Goal: Task Accomplishment & Management: Manage account settings

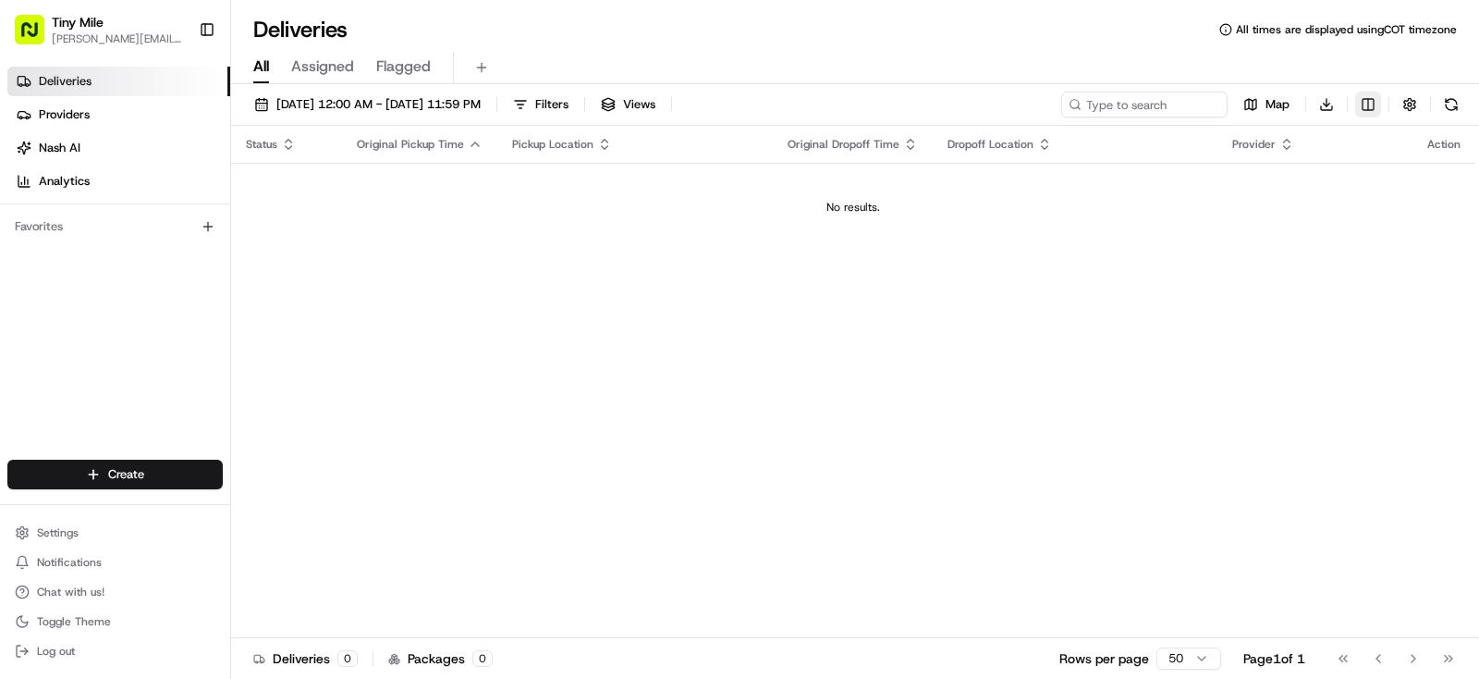
click at [1370, 105] on html "Tiny Mile [PERSON_NAME][EMAIL_ADDRESS] Toggle Sidebar Deliveries Providers [PER…" at bounding box center [739, 339] width 1479 height 679
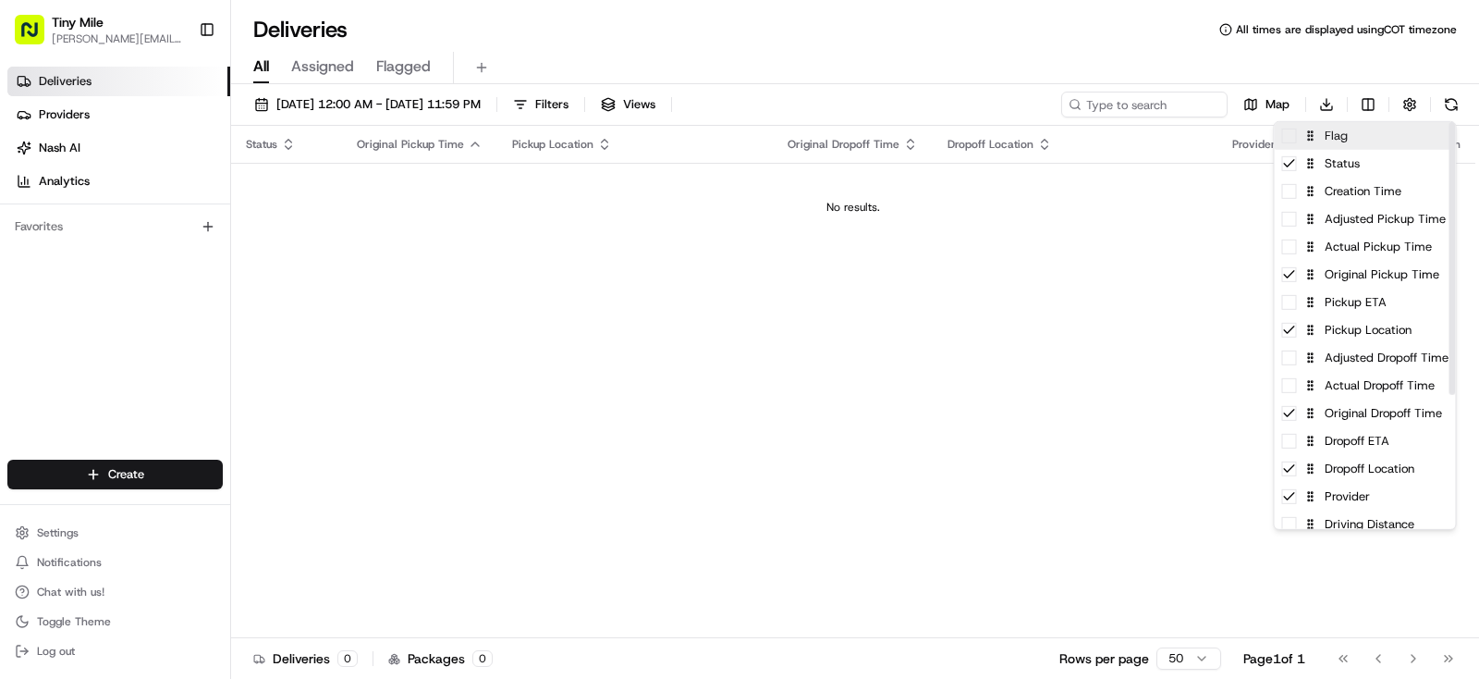
click at [1291, 144] on div "Flag" at bounding box center [1365, 136] width 181 height 28
drag, startPoint x: 1291, startPoint y: 141, endPoint x: 1289, endPoint y: 160, distance: 18.6
click at [1291, 141] on icon at bounding box center [1289, 136] width 15 height 15
click at [1290, 279] on icon at bounding box center [1289, 274] width 15 height 15
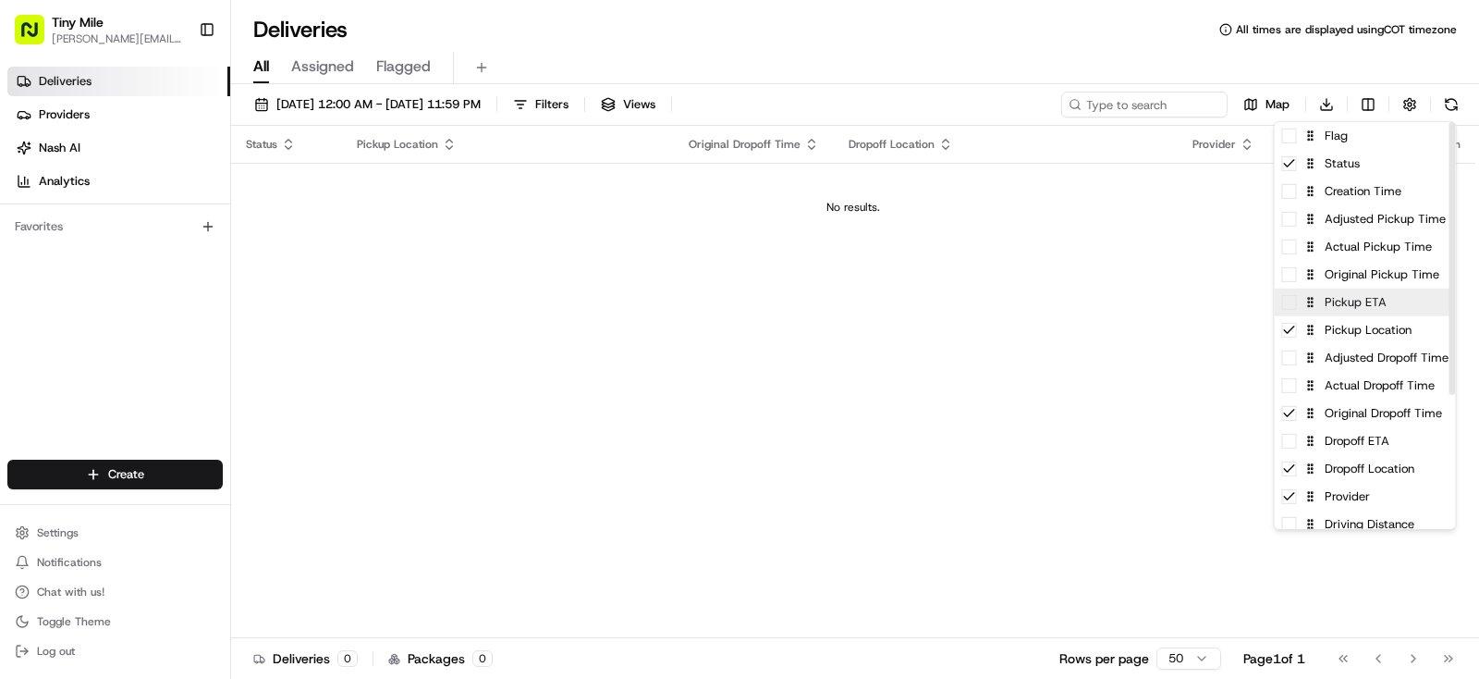
click at [1289, 308] on span at bounding box center [1289, 302] width 15 height 15
click at [1289, 308] on icon at bounding box center [1289, 302] width 15 height 15
click at [1293, 420] on icon at bounding box center [1289, 413] width 15 height 15
click at [1291, 444] on span at bounding box center [1289, 441] width 15 height 15
click at [1293, 447] on icon at bounding box center [1289, 441] width 15 height 15
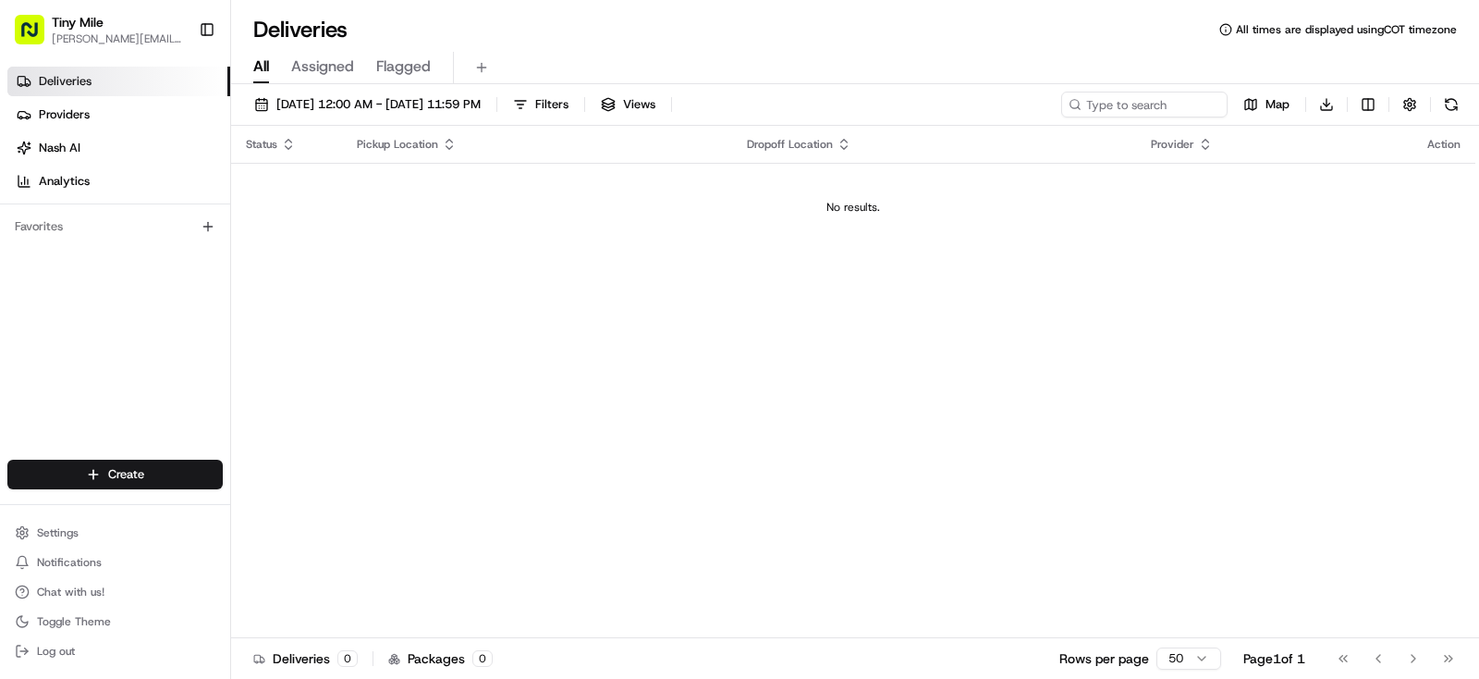
click at [1183, 325] on html "Tiny Mile [PERSON_NAME][EMAIL_ADDRESS] Toggle Sidebar Deliveries Providers [PER…" at bounding box center [739, 339] width 1479 height 679
click at [655, 458] on div "Status Pickup Location Dropoff Location Provider Action No results." at bounding box center [853, 382] width 1244 height 512
